Goal: Task Accomplishment & Management: Manage account settings

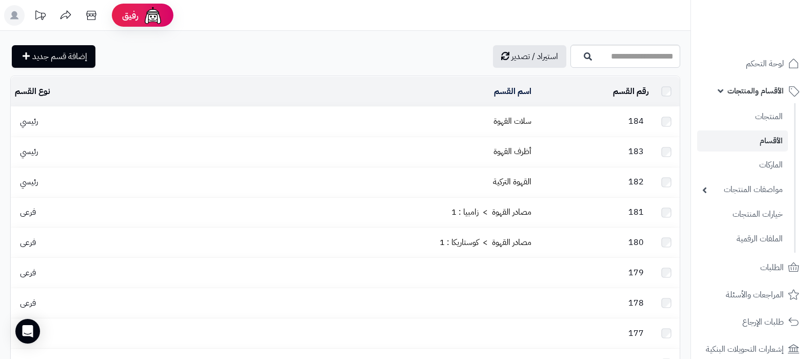
scroll to position [577, 0]
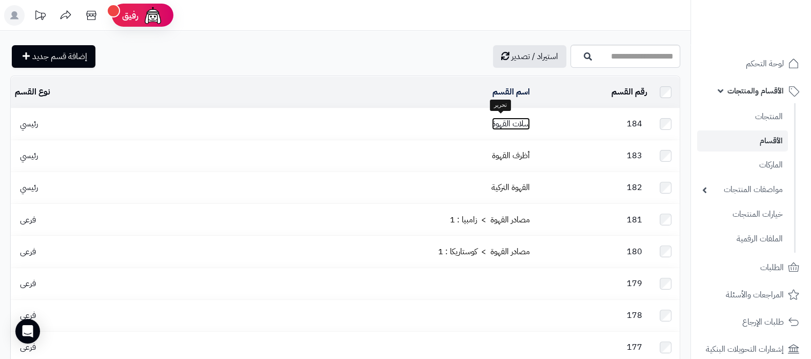
click at [492, 119] on link "سلات القهوة" at bounding box center [511, 124] width 38 height 12
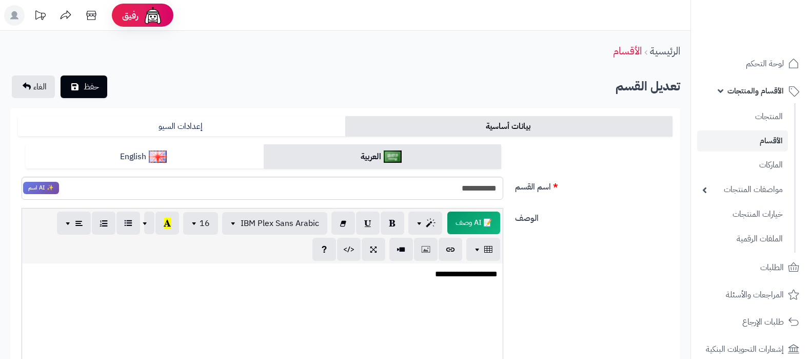
click at [204, 160] on link "English" at bounding box center [145, 156] width 238 height 25
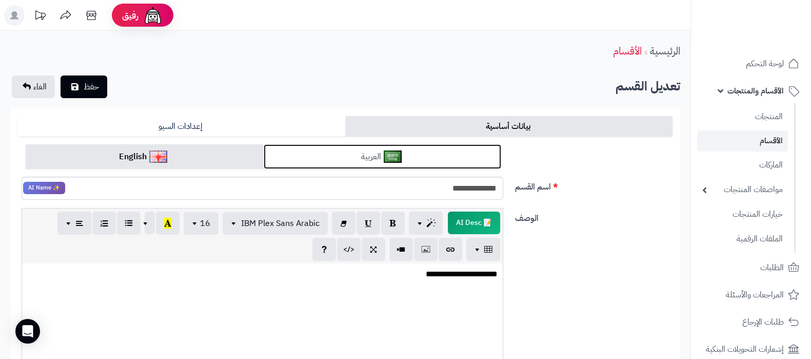
click at [374, 161] on link "العربية" at bounding box center [383, 156] width 238 height 25
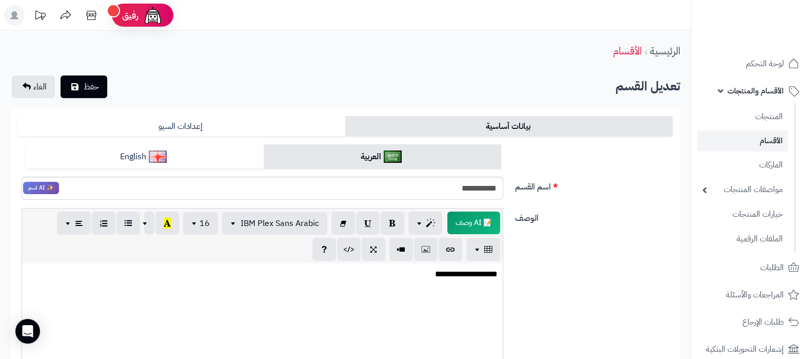
click at [759, 139] on link "الأقسام" at bounding box center [742, 140] width 91 height 21
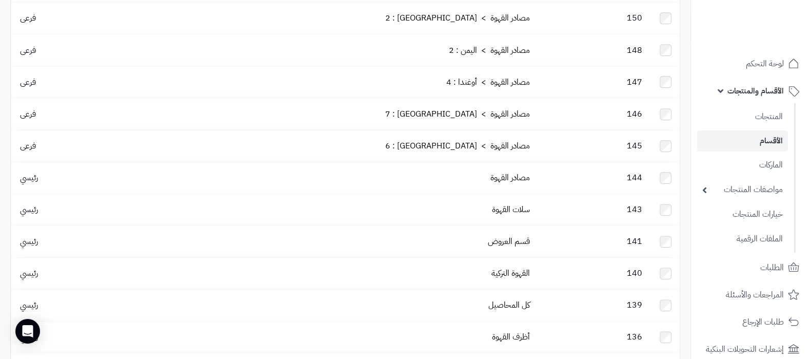
scroll to position [1169, 0]
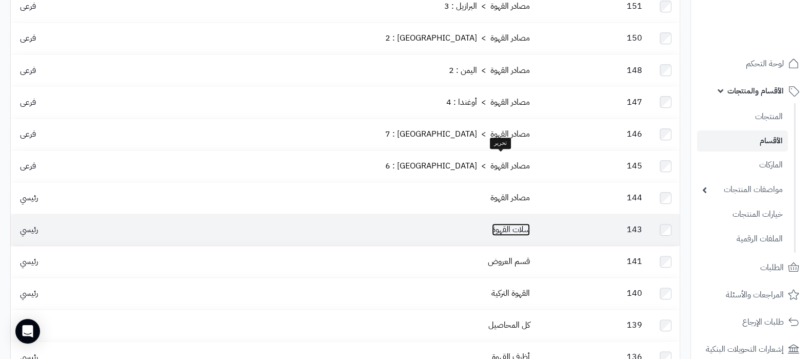
click at [493, 223] on link "سلات القهوة" at bounding box center [511, 229] width 38 height 12
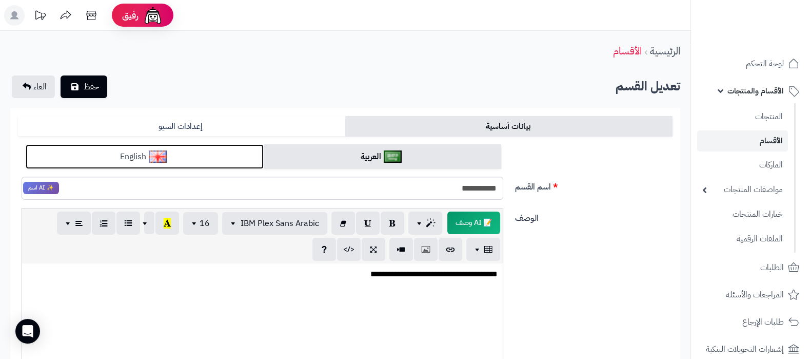
click at [181, 160] on link "English" at bounding box center [145, 156] width 238 height 25
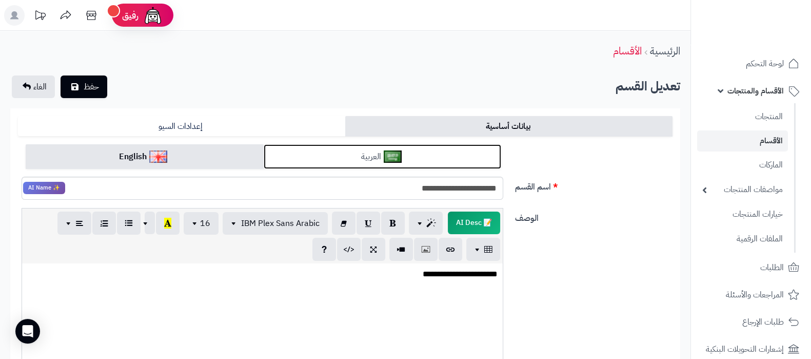
click at [451, 158] on link "العربية" at bounding box center [383, 156] width 238 height 25
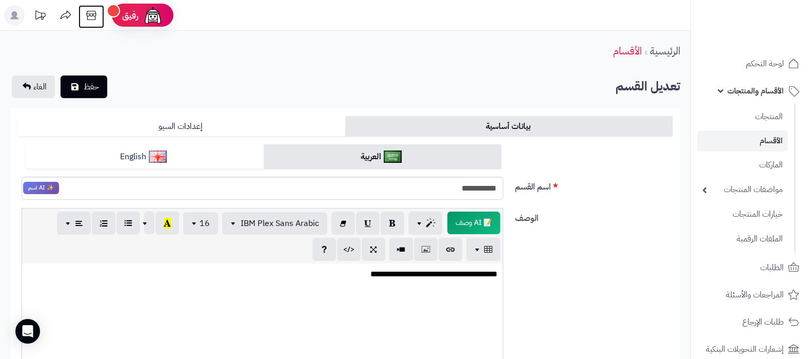
click at [93, 9] on icon at bounding box center [91, 15] width 21 height 21
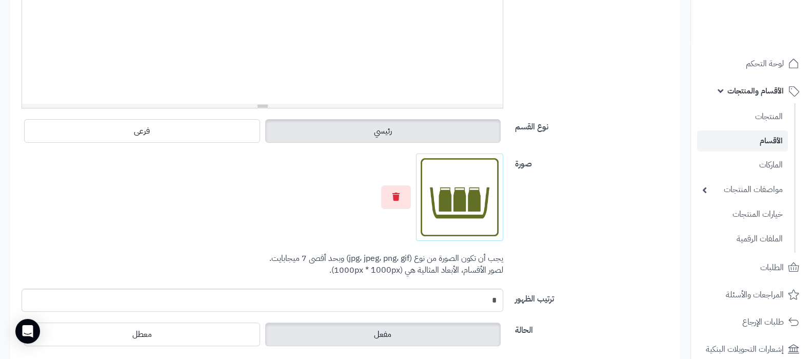
scroll to position [399, 0]
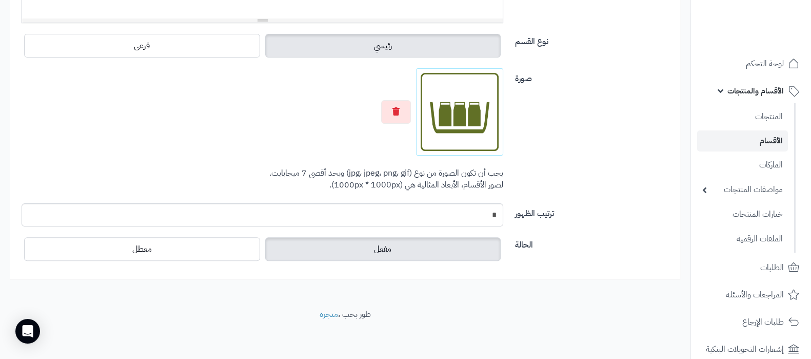
click at [773, 140] on link "الأقسام" at bounding box center [742, 140] width 91 height 21
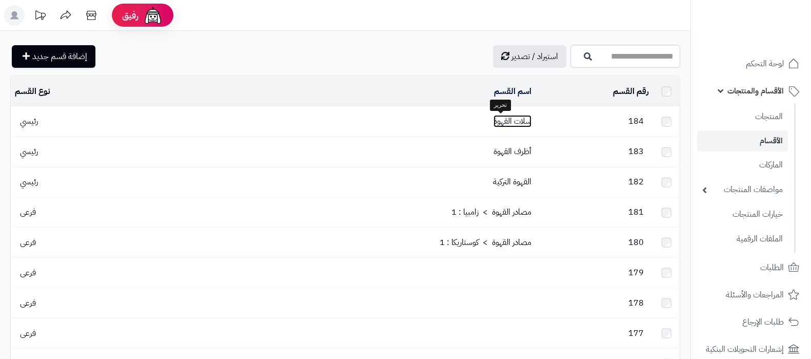
click at [494, 119] on link "سلات القهوة" at bounding box center [513, 121] width 38 height 12
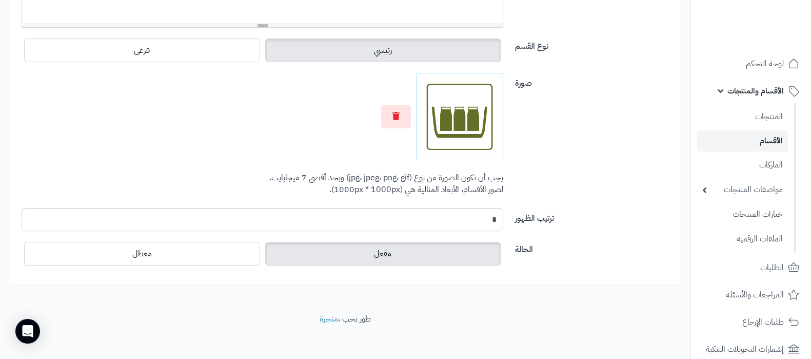
scroll to position [399, 0]
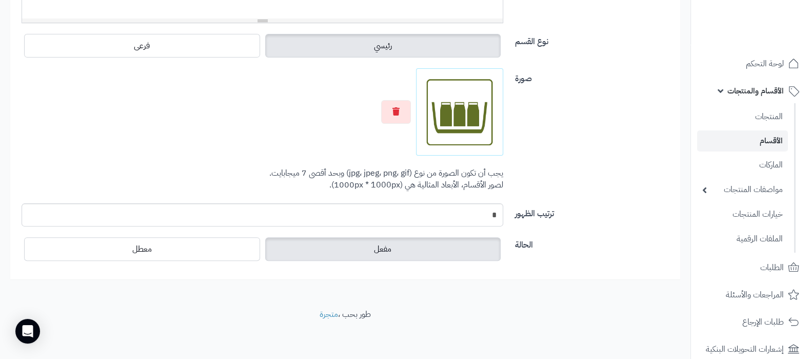
click at [759, 143] on link "الأقسام" at bounding box center [742, 140] width 91 height 21
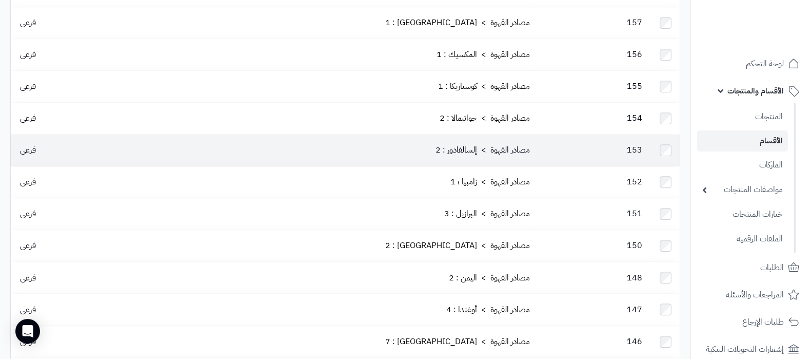
scroll to position [1090, 0]
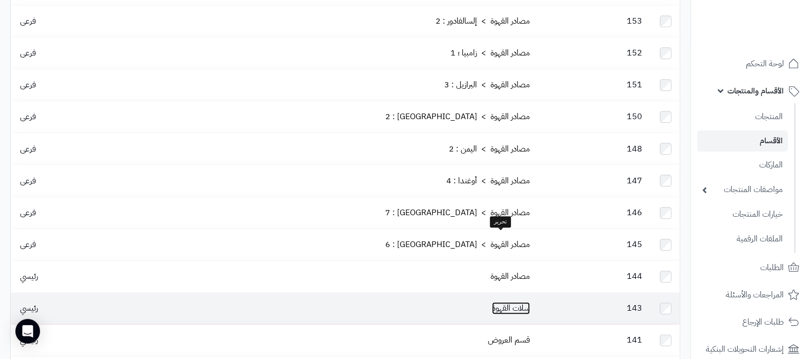
click at [503, 302] on link "سلات القهوة" at bounding box center [511, 308] width 38 height 12
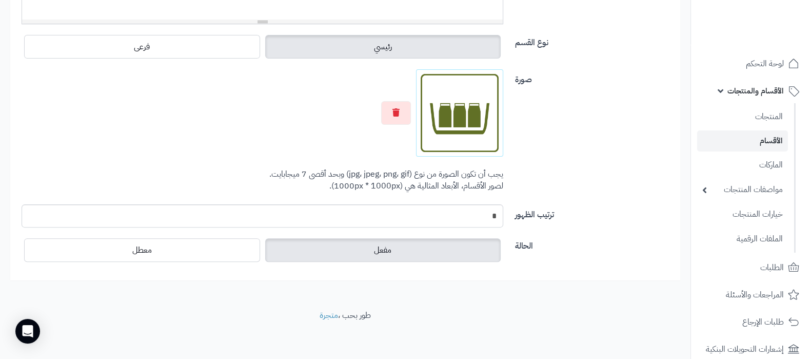
scroll to position [399, 0]
